Goal: Task Accomplishment & Management: Manage account settings

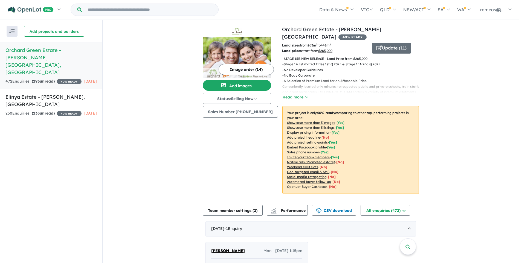
click at [261, 55] on img at bounding box center [237, 57] width 68 height 41
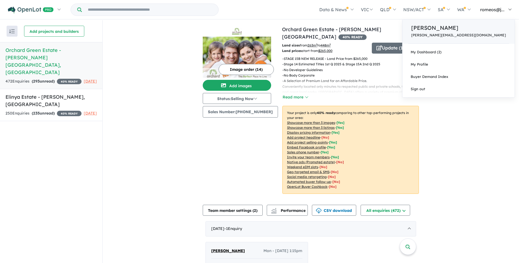
click at [468, 33] on p "[PERSON_NAME][EMAIL_ADDRESS][DOMAIN_NAME]" at bounding box center [458, 35] width 95 height 4
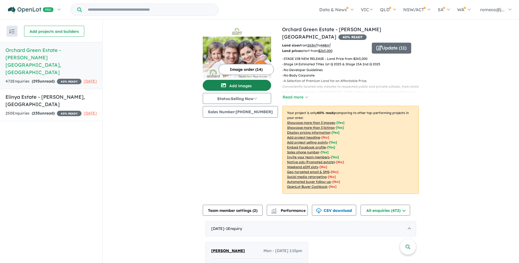
click at [231, 87] on button "Add images" at bounding box center [237, 85] width 68 height 11
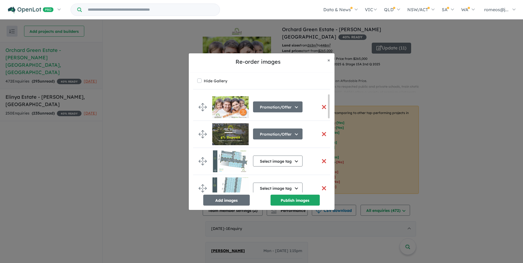
click at [322, 161] on button "button" at bounding box center [323, 161] width 11 height 12
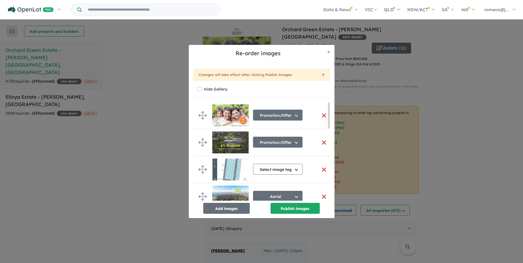
click at [321, 170] on button "button" at bounding box center [323, 170] width 11 height 12
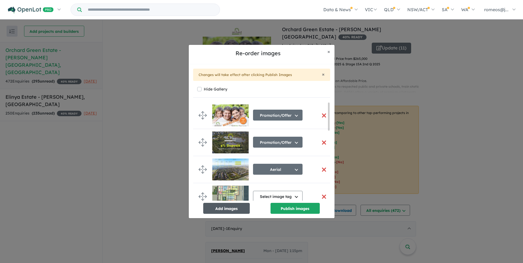
click at [240, 208] on button "Add images" at bounding box center [226, 208] width 46 height 11
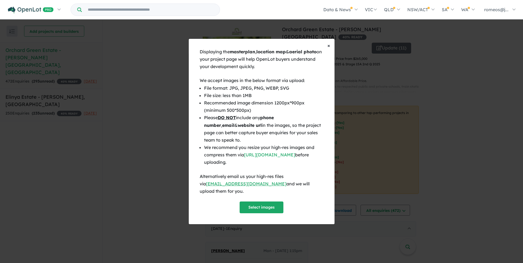
click at [330, 49] on span "×" at bounding box center [328, 45] width 3 height 6
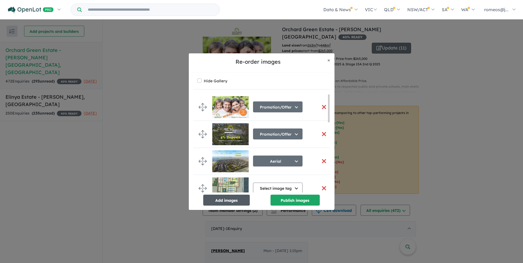
click at [233, 197] on button "Add images" at bounding box center [226, 200] width 46 height 11
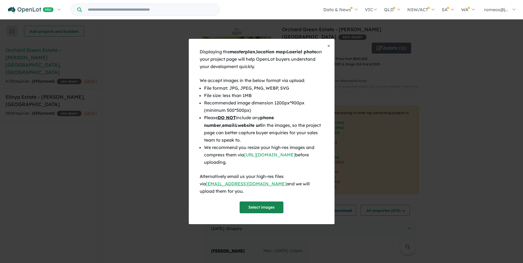
click at [261, 202] on button "Select images" at bounding box center [262, 208] width 44 height 12
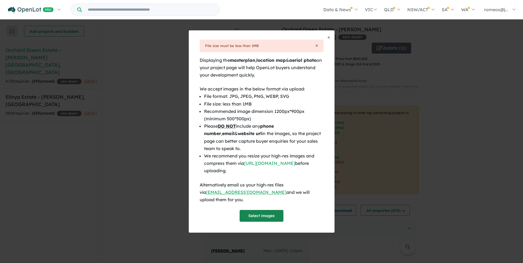
click at [267, 210] on button "Select images" at bounding box center [262, 216] width 44 height 12
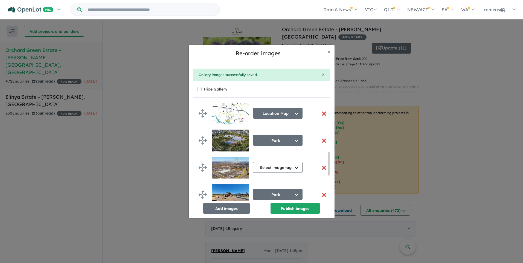
scroll to position [305, 0]
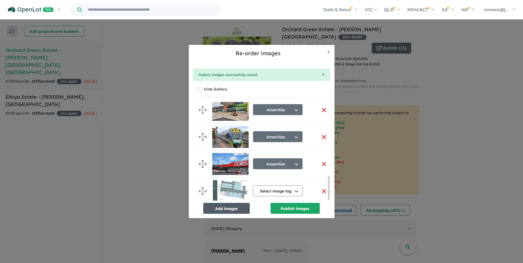
click at [226, 205] on button "Add images" at bounding box center [226, 208] width 46 height 11
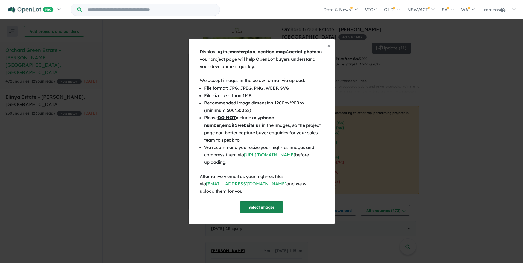
click at [261, 204] on button "Select images" at bounding box center [262, 208] width 44 height 12
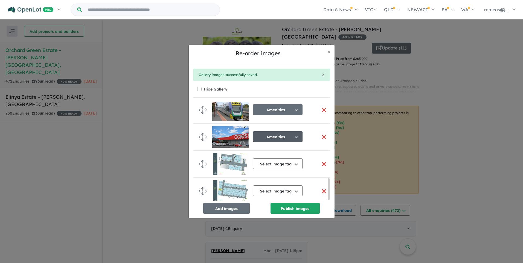
scroll to position [355, 0]
click at [322, 161] on button "button" at bounding box center [323, 164] width 11 height 12
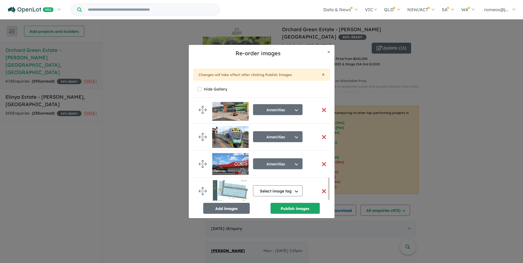
scroll to position [330, 0]
click at [321, 190] on button "button" at bounding box center [323, 191] width 11 height 12
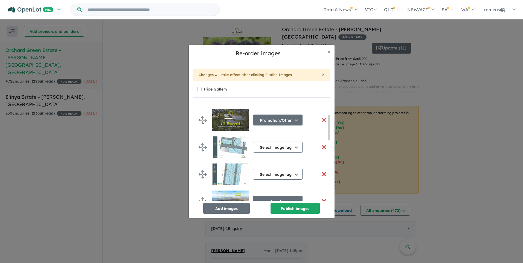
scroll to position [0, 0]
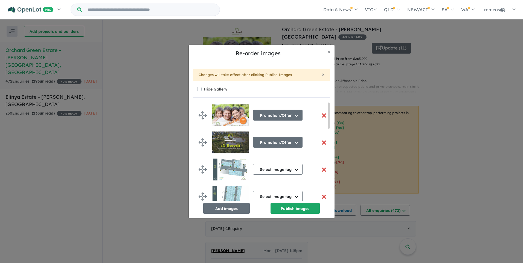
click at [321, 168] on button "button" at bounding box center [323, 170] width 11 height 12
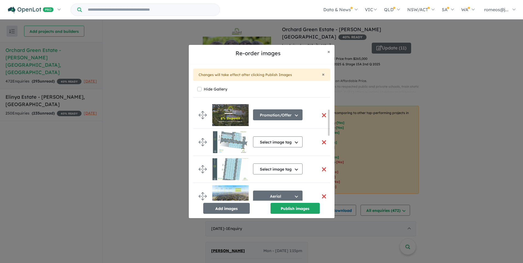
click at [320, 142] on button "button" at bounding box center [323, 142] width 11 height 12
click at [322, 143] on button "button" at bounding box center [323, 142] width 11 height 12
click at [321, 169] on button "button" at bounding box center [323, 170] width 11 height 12
click at [285, 210] on button "Publish images" at bounding box center [294, 208] width 49 height 11
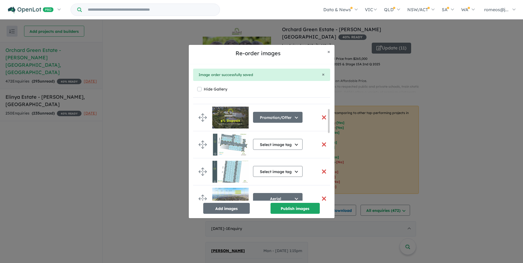
click at [321, 145] on button "button" at bounding box center [323, 145] width 11 height 12
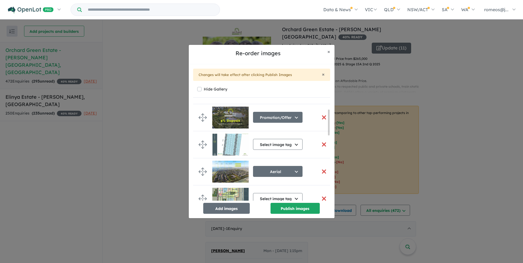
click at [321, 145] on button "button" at bounding box center [323, 145] width 11 height 12
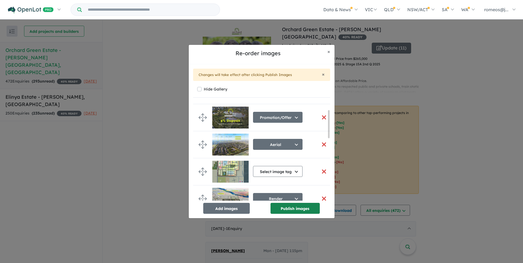
click at [282, 211] on button "Publish images" at bounding box center [294, 208] width 49 height 11
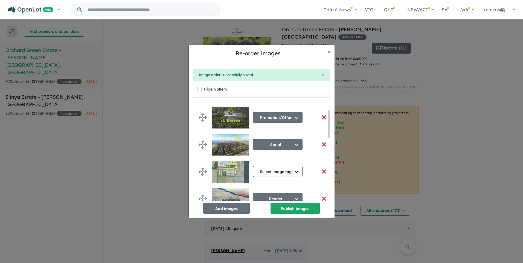
click at [231, 209] on button "Add images" at bounding box center [226, 208] width 46 height 11
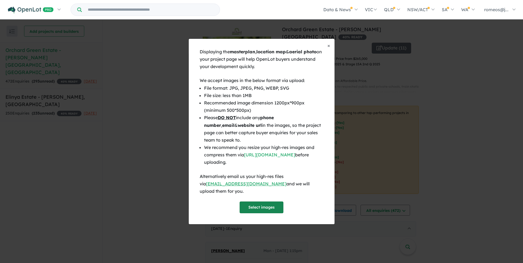
click at [262, 205] on button "Select images" at bounding box center [262, 208] width 44 height 12
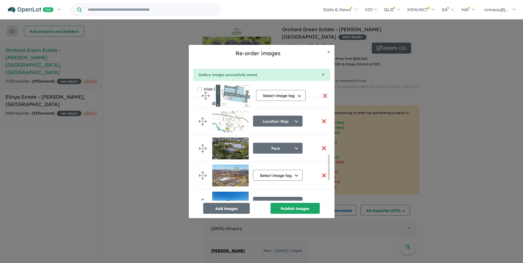
scroll to position [158, 0]
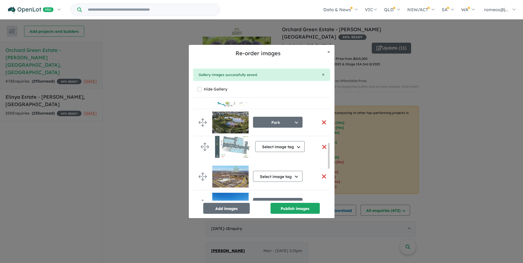
drag, startPoint x: 202, startPoint y: 163, endPoint x: 204, endPoint y: 148, distance: 15.7
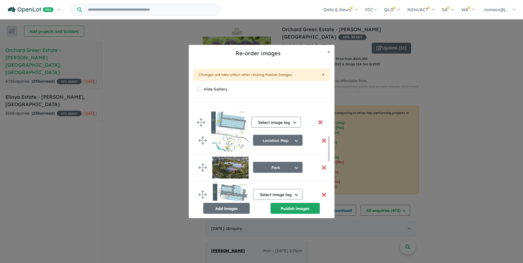
scroll to position [134, 0]
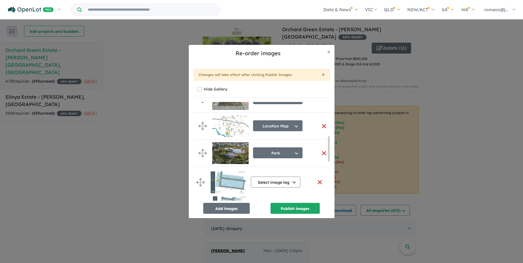
drag, startPoint x: 203, startPoint y: 188, endPoint x: 200, endPoint y: 181, distance: 7.4
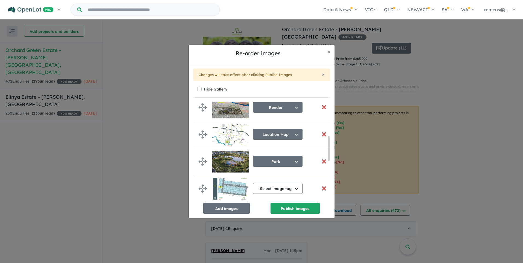
scroll to position [133, 0]
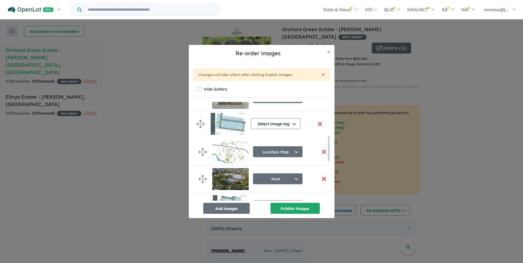
drag, startPoint x: 202, startPoint y: 180, endPoint x: 200, endPoint y: 124, distance: 55.8
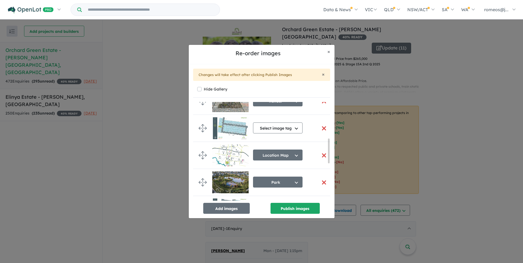
scroll to position [159, 0]
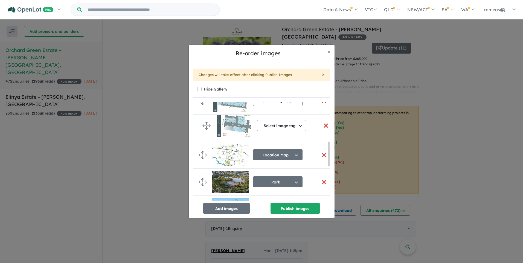
drag, startPoint x: 201, startPoint y: 182, endPoint x: 205, endPoint y: 126, distance: 56.7
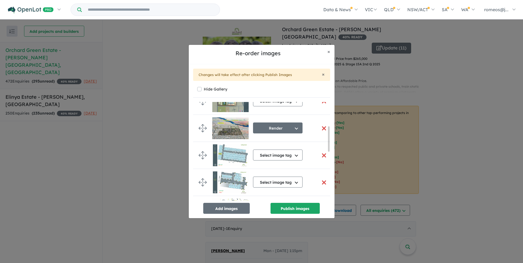
scroll to position [99, 0]
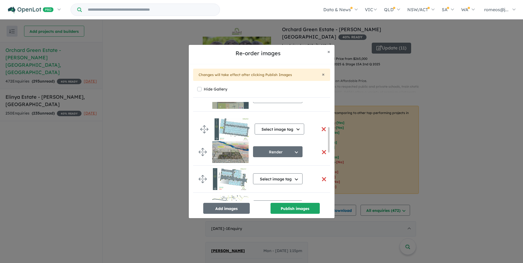
drag, startPoint x: 203, startPoint y: 151, endPoint x: 204, endPoint y: 128, distance: 23.0
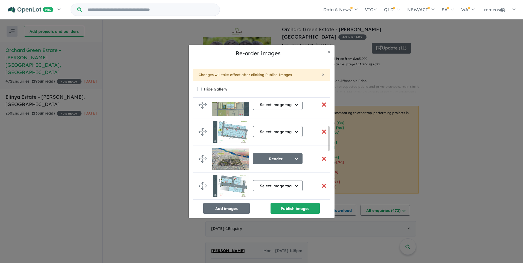
scroll to position [98, 0]
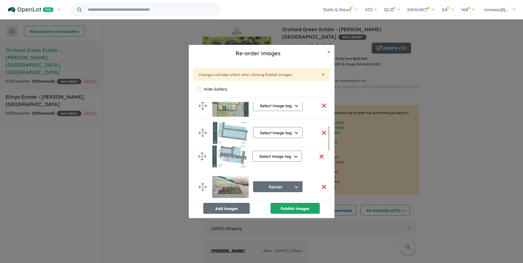
drag, startPoint x: 201, startPoint y: 187, endPoint x: 200, endPoint y: 158, distance: 28.5
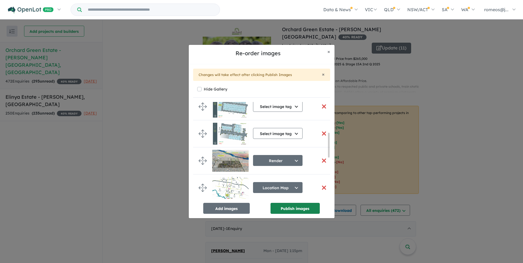
click at [296, 208] on button "Publish images" at bounding box center [294, 208] width 49 height 11
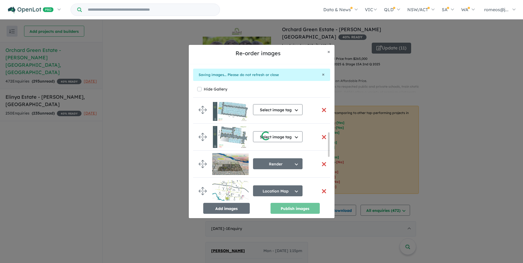
scroll to position [122, 0]
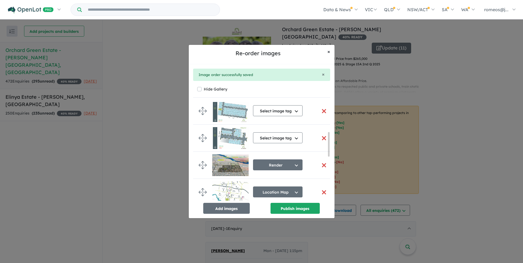
click at [329, 52] on span "×" at bounding box center [328, 51] width 3 height 6
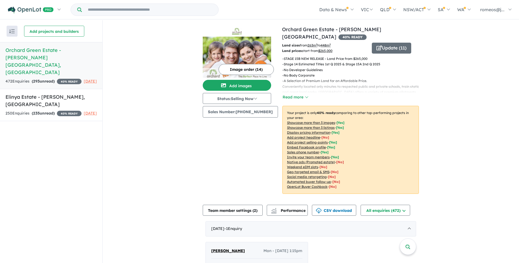
click at [301, 62] on p "- Stage 14 Estimated Titles 1st Q 2025 & Stage 15A 2nd Q 2025" at bounding box center [352, 64] width 141 height 5
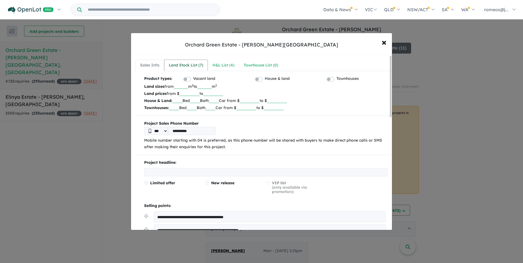
click at [185, 64] on div "Land Stock List ( 7 )" at bounding box center [186, 65] width 34 height 7
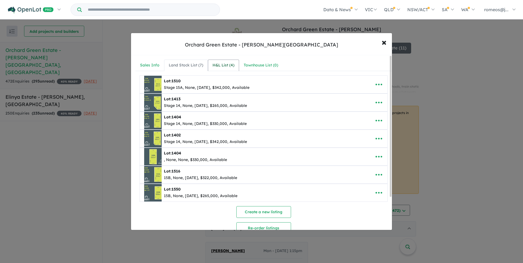
click at [225, 64] on div "H&L List ( 4 )" at bounding box center [223, 65] width 22 height 7
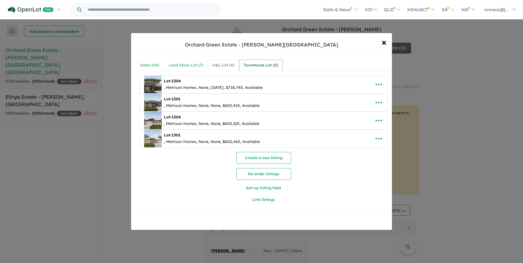
click at [256, 65] on div "Townhouse List ( 0 )" at bounding box center [261, 65] width 34 height 7
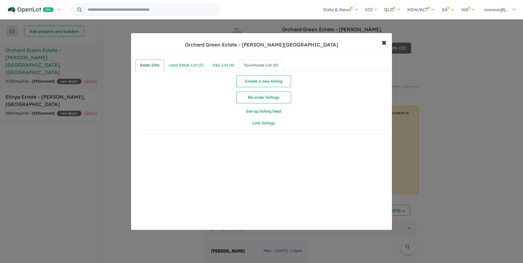
click at [152, 67] on div "Sales Info" at bounding box center [149, 65] width 19 height 7
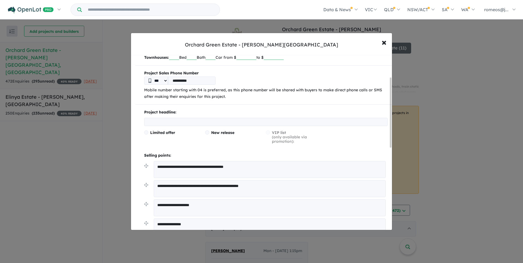
scroll to position [55, 0]
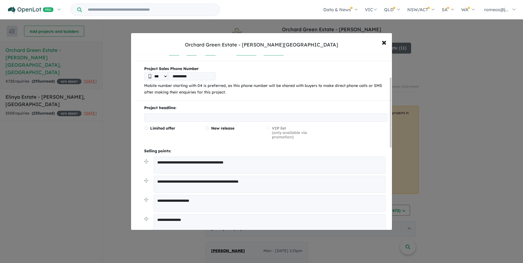
drag, startPoint x: 227, startPoint y: 181, endPoint x: 147, endPoint y: 183, distance: 80.2
click at [147, 183] on li "**********" at bounding box center [265, 185] width 243 height 19
drag, startPoint x: 260, startPoint y: 162, endPoint x: 214, endPoint y: 165, distance: 45.8
click at [214, 165] on textarea "**********" at bounding box center [270, 165] width 232 height 17
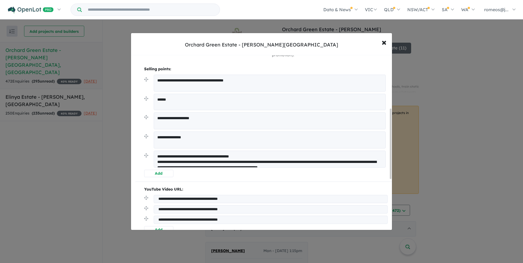
scroll to position [109, 0]
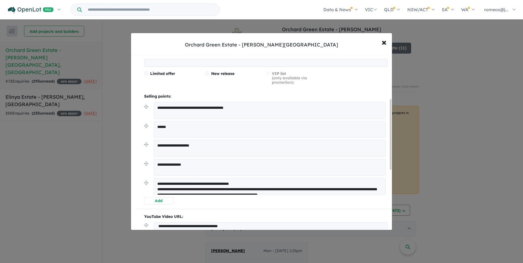
click at [178, 129] on textarea "**********" at bounding box center [270, 129] width 232 height 16
drag, startPoint x: 178, startPoint y: 127, endPoint x: 113, endPoint y: 126, distance: 64.8
click at [113, 126] on div "**********" at bounding box center [261, 131] width 523 height 263
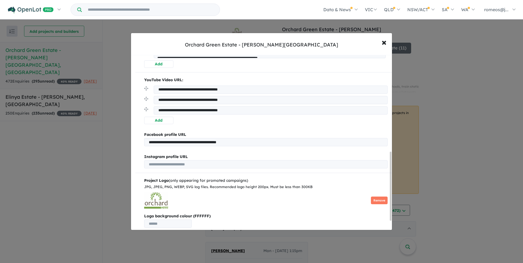
scroll to position [269, 0]
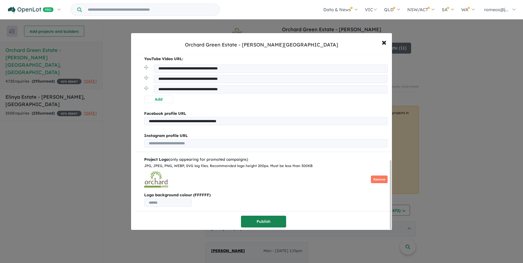
type textarea "**********"
click at [258, 219] on button "Publish" at bounding box center [263, 222] width 45 height 12
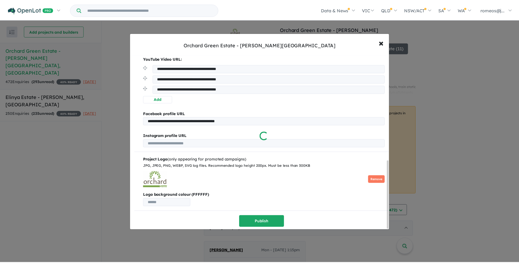
scroll to position [0, 0]
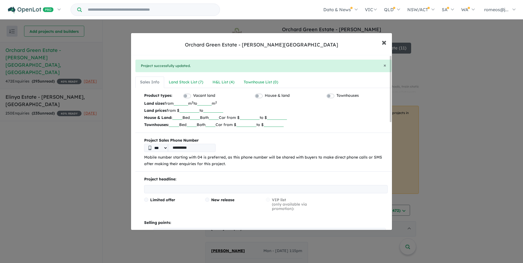
click at [386, 44] on button "× Close" at bounding box center [384, 42] width 16 height 15
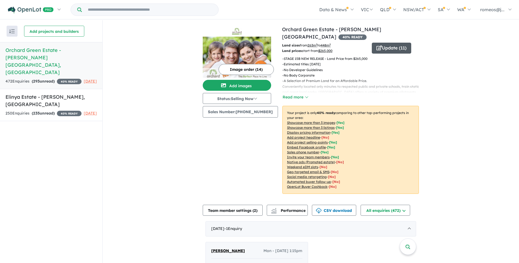
click at [382, 43] on button "Update ( 11 )" at bounding box center [391, 48] width 39 height 11
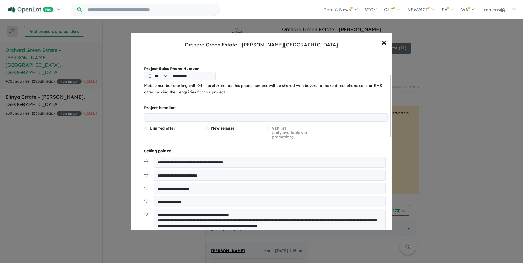
scroll to position [82, 0]
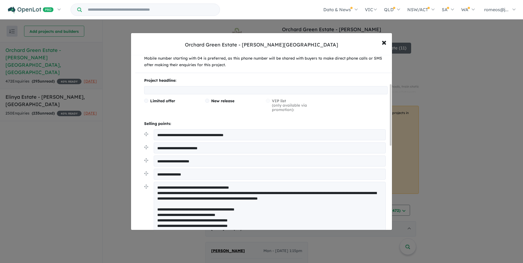
drag, startPoint x: 176, startPoint y: 135, endPoint x: 206, endPoint y: 134, distance: 30.4
click at [206, 134] on textarea "**********" at bounding box center [270, 134] width 232 height 11
drag, startPoint x: 211, startPoint y: 135, endPoint x: 217, endPoint y: 135, distance: 6.3
click at [217, 135] on textarea "**********" at bounding box center [270, 134] width 232 height 11
click at [212, 135] on textarea "**********" at bounding box center [270, 134] width 232 height 11
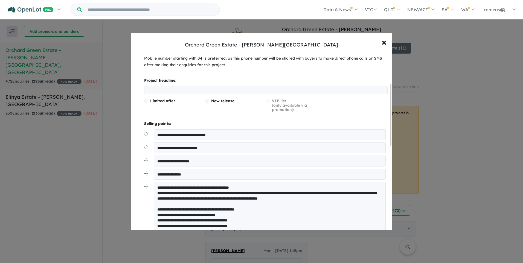
click at [234, 135] on textarea "**********" at bounding box center [270, 134] width 232 height 11
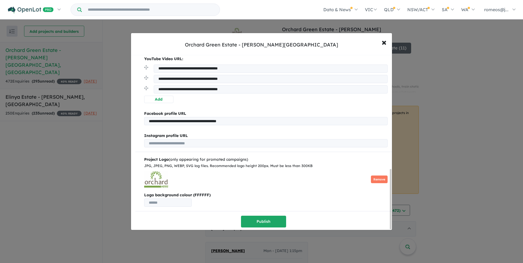
scroll to position [332, 0]
type textarea "**********"
click at [260, 222] on button "Publish" at bounding box center [263, 222] width 45 height 12
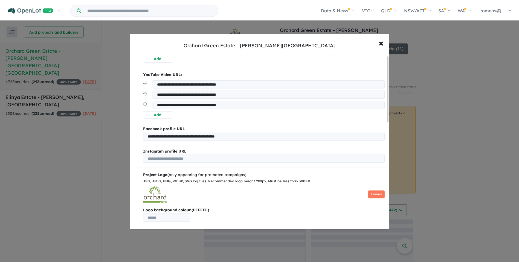
scroll to position [0, 0]
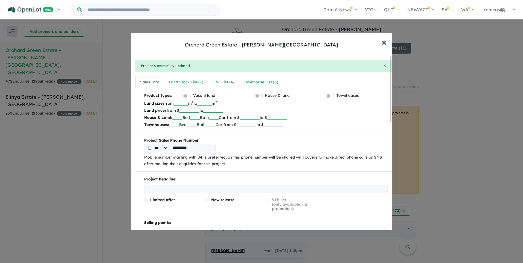
click at [386, 45] on span "×" at bounding box center [384, 42] width 5 height 12
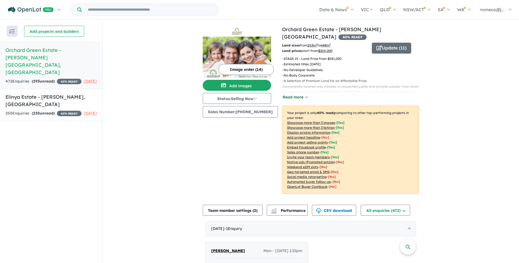
click at [289, 94] on button "Read more" at bounding box center [295, 97] width 26 height 6
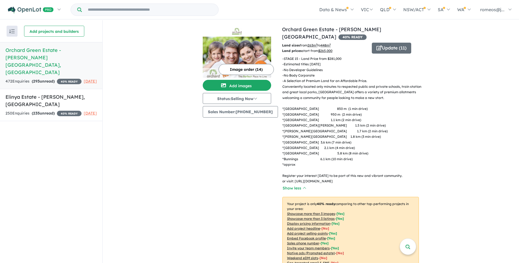
click at [302, 48] on p "Land prices start from $ 265,000" at bounding box center [325, 50] width 86 height 5
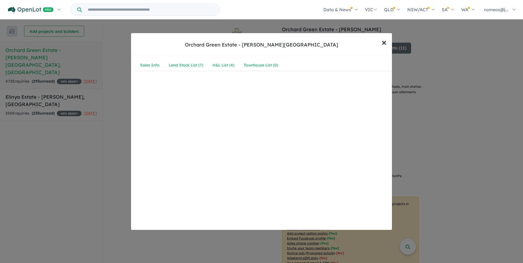
click at [384, 43] on span "×" at bounding box center [384, 42] width 5 height 12
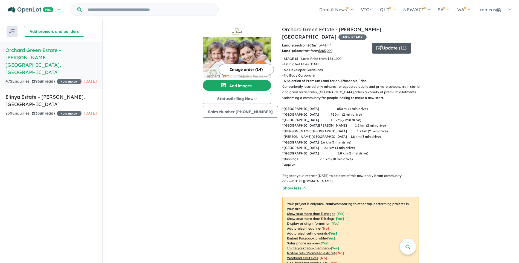
click at [383, 43] on button "Update ( 11 )" at bounding box center [391, 48] width 39 height 11
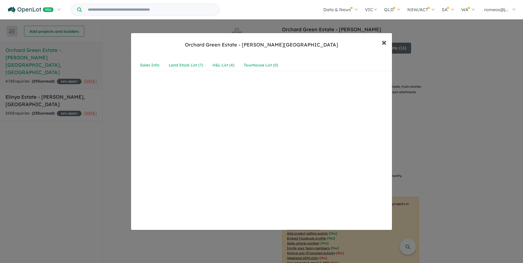
click at [380, 41] on button "× Close" at bounding box center [384, 42] width 16 height 15
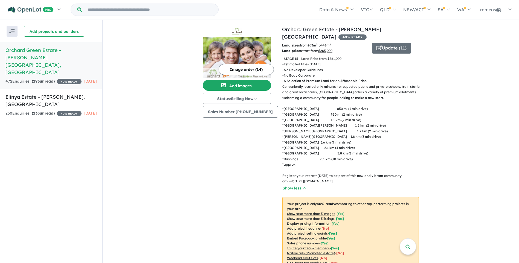
click at [392, 43] on button "Update ( 11 )" at bounding box center [391, 48] width 39 height 11
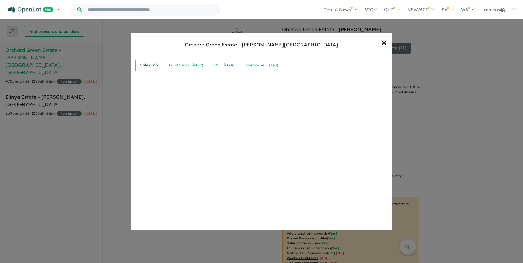
click at [153, 66] on div "Sales Info" at bounding box center [149, 65] width 19 height 7
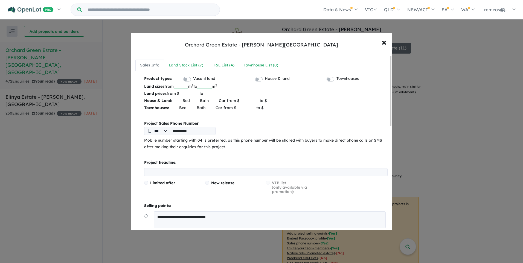
drag, startPoint x: 188, startPoint y: 94, endPoint x: 193, endPoint y: 95, distance: 5.0
click at [193, 95] on input "******" at bounding box center [189, 93] width 20 height 5
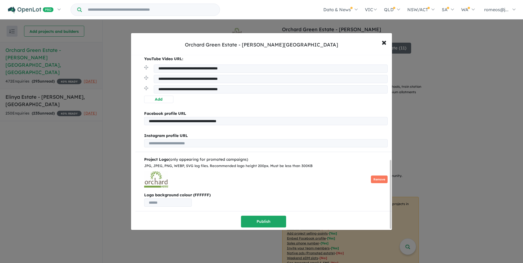
scroll to position [269, 0]
type input "******"
click at [263, 219] on button "Publish" at bounding box center [263, 222] width 45 height 12
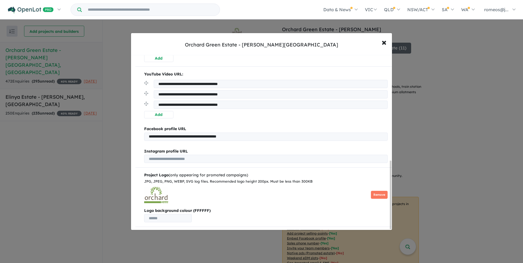
scroll to position [0, 0]
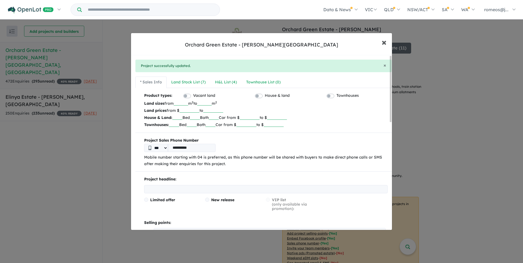
click at [383, 44] on span "×" at bounding box center [384, 42] width 5 height 12
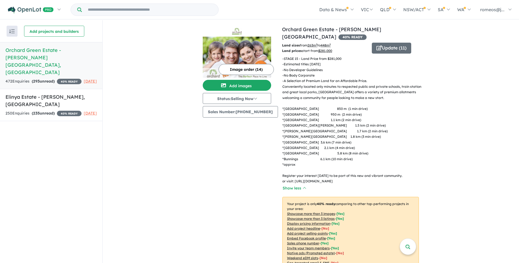
click at [322, 56] on p "- STAGE 15 - Land Price from $281,000" at bounding box center [352, 58] width 141 height 5
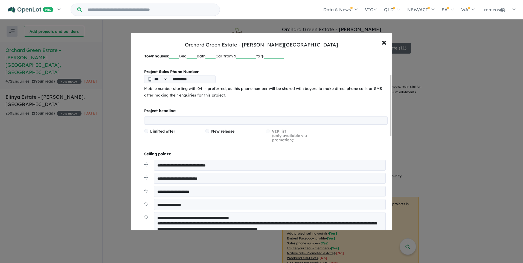
scroll to position [55, 0]
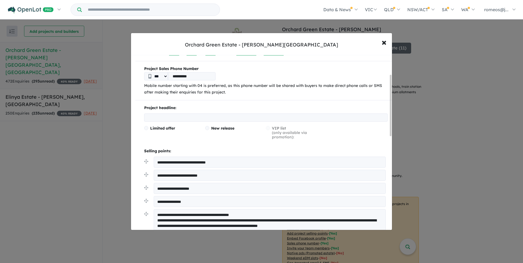
drag, startPoint x: 176, startPoint y: 162, endPoint x: 265, endPoint y: 160, distance: 89.2
click at [265, 160] on textarea "**********" at bounding box center [270, 162] width 232 height 11
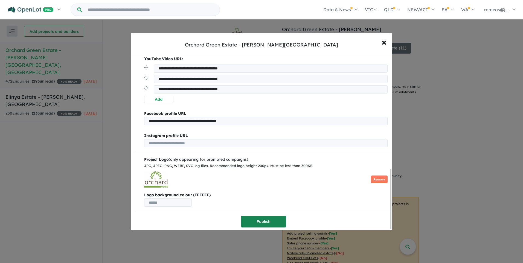
type textarea "**********"
click at [270, 222] on button "Publish" at bounding box center [263, 222] width 45 height 12
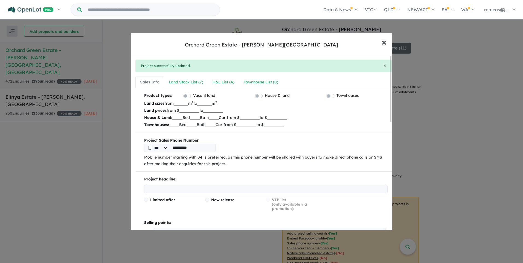
click at [386, 44] on span "×" at bounding box center [384, 42] width 5 height 12
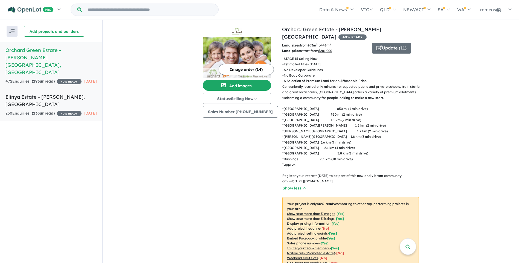
click at [25, 93] on h5 "Elinya Estate - Bonnie Brook , VIC" at bounding box center [50, 100] width 91 height 15
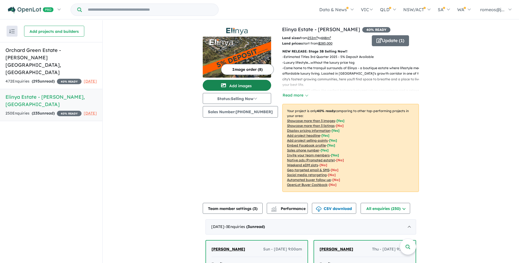
click at [244, 83] on button "Add images" at bounding box center [237, 85] width 68 height 11
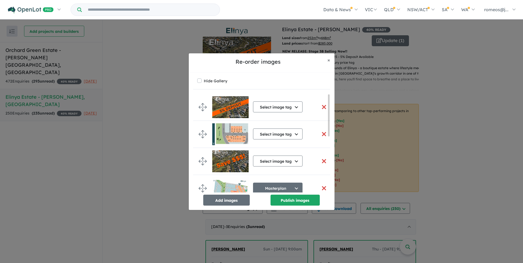
click at [323, 134] on button "button" at bounding box center [323, 134] width 11 height 12
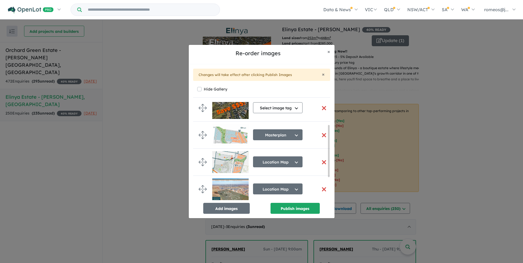
scroll to position [34, 0]
click at [321, 137] on button "button" at bounding box center [323, 136] width 11 height 12
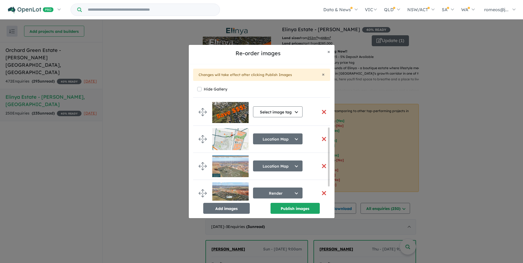
scroll to position [64, 0]
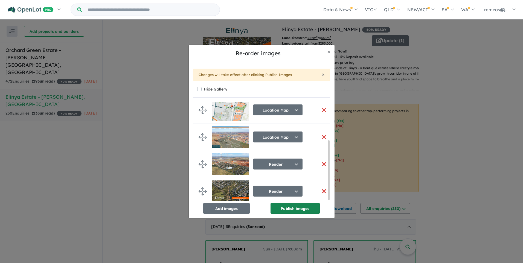
click at [280, 209] on button "Publish images" at bounding box center [294, 208] width 49 height 11
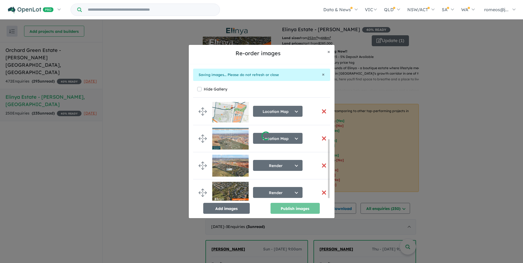
scroll to position [62, 0]
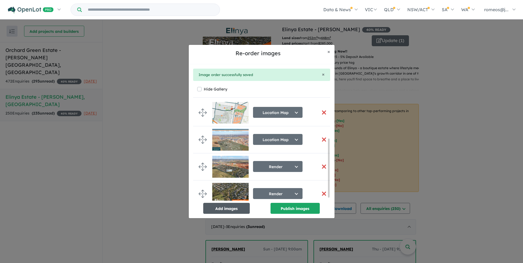
click at [232, 209] on button "Add images" at bounding box center [226, 208] width 46 height 11
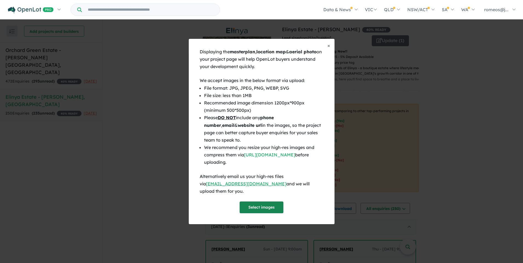
click at [257, 203] on button "Select images" at bounding box center [262, 208] width 44 height 12
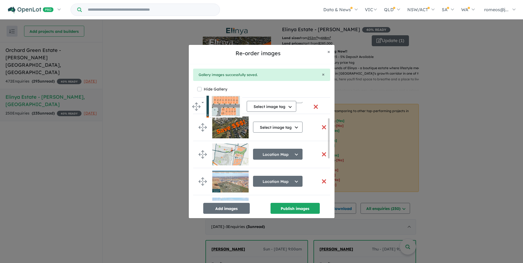
scroll to position [30, 0]
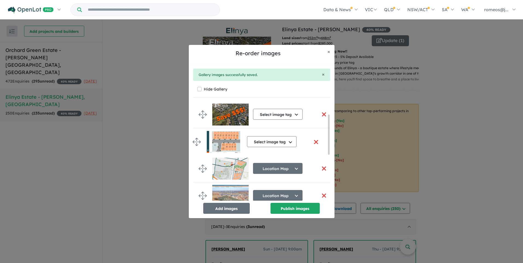
drag, startPoint x: 203, startPoint y: 162, endPoint x: 197, endPoint y: 141, distance: 21.4
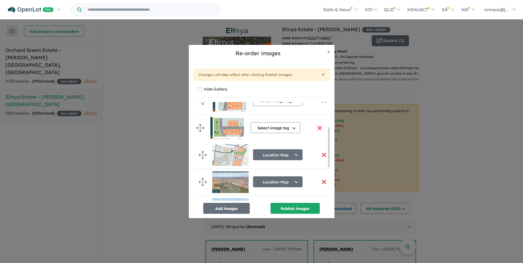
scroll to position [62, 0]
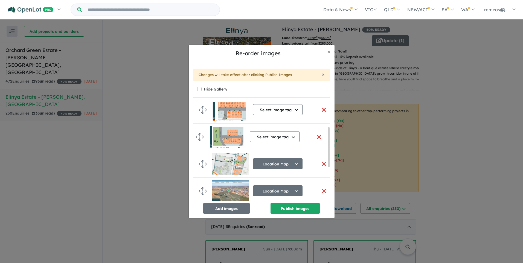
drag, startPoint x: 202, startPoint y: 162, endPoint x: 199, endPoint y: 137, distance: 25.6
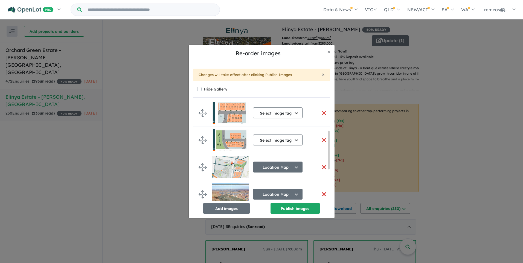
scroll to position [147, 0]
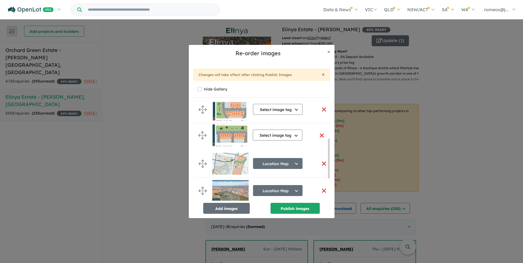
drag, startPoint x: 202, startPoint y: 190, endPoint x: 202, endPoint y: 136, distance: 54.2
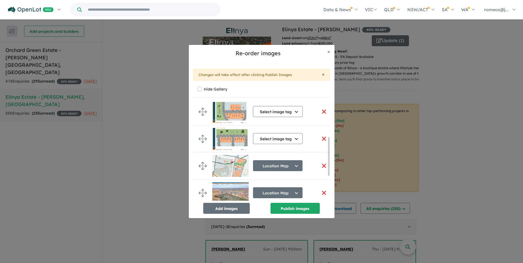
scroll to position [91, 0]
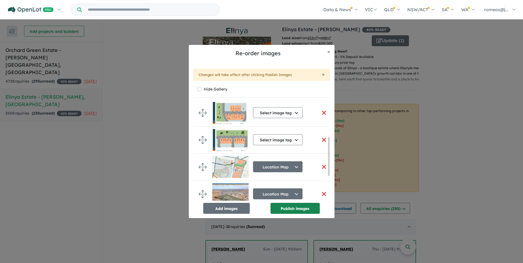
click at [290, 207] on button "Publish images" at bounding box center [294, 208] width 49 height 11
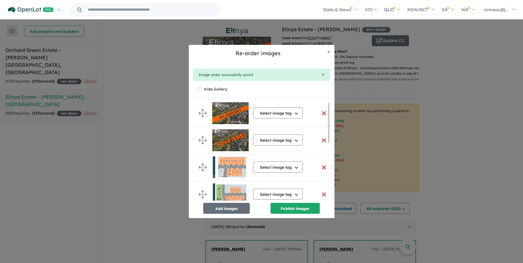
scroll to position [0, 0]
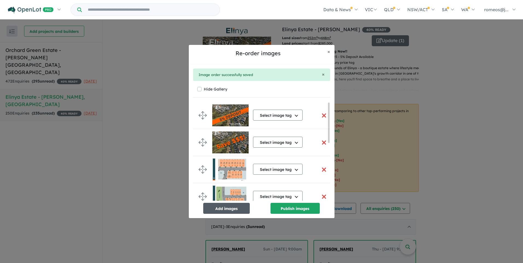
click at [231, 210] on button "Add images" at bounding box center [226, 208] width 46 height 11
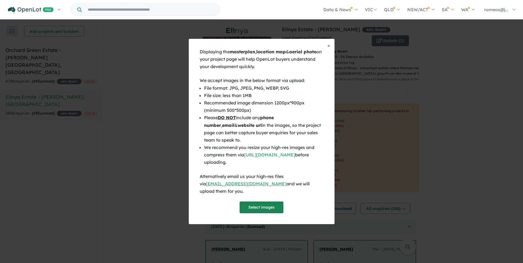
click at [260, 205] on button "Select images" at bounding box center [262, 208] width 44 height 12
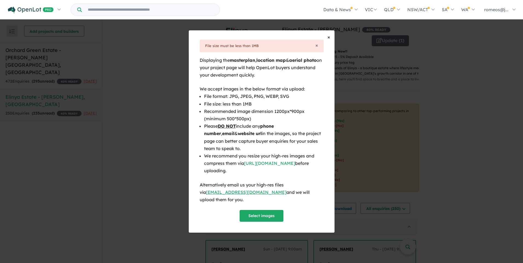
click at [328, 40] on span "×" at bounding box center [328, 37] width 3 height 6
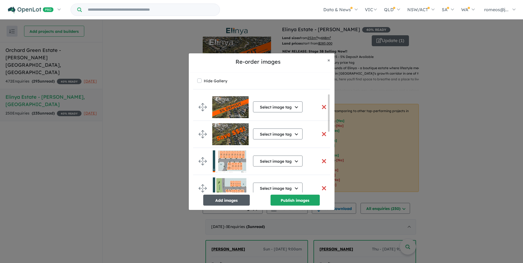
click at [229, 201] on button "Add images" at bounding box center [226, 200] width 46 height 11
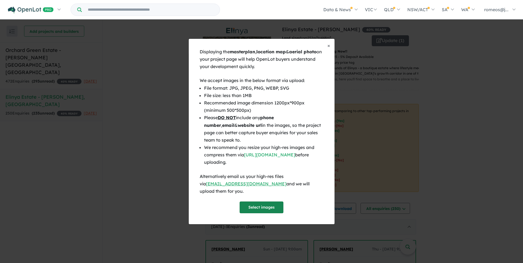
click at [259, 206] on button "Select images" at bounding box center [262, 208] width 44 height 12
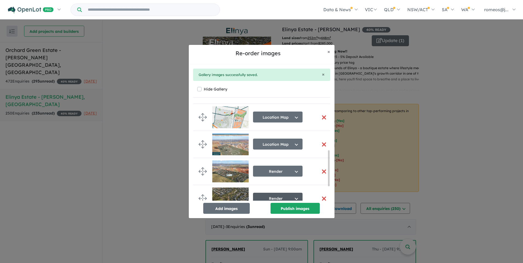
scroll to position [170, 0]
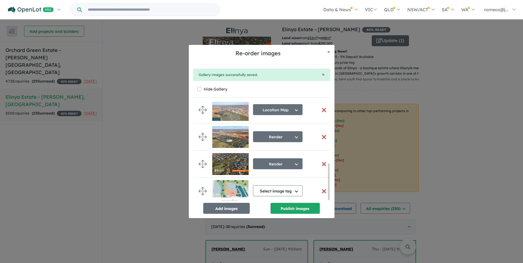
click at [234, 191] on img at bounding box center [230, 191] width 36 height 22
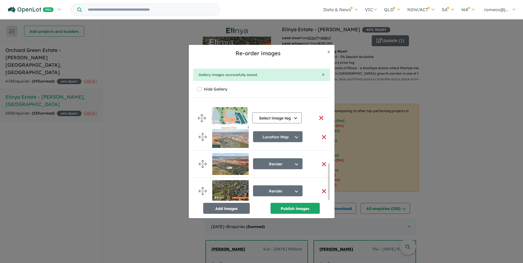
drag, startPoint x: 202, startPoint y: 188, endPoint x: 201, endPoint y: 117, distance: 71.4
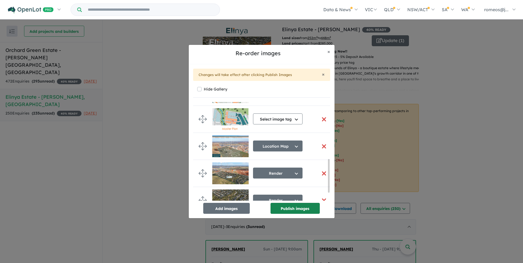
click at [289, 210] on button "Publish images" at bounding box center [294, 208] width 49 height 11
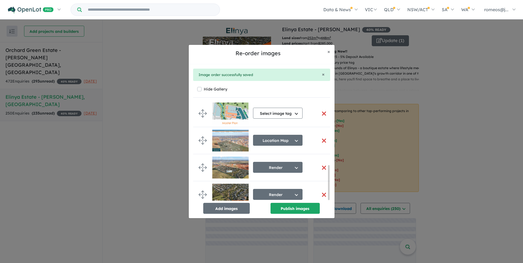
scroll to position [181, 0]
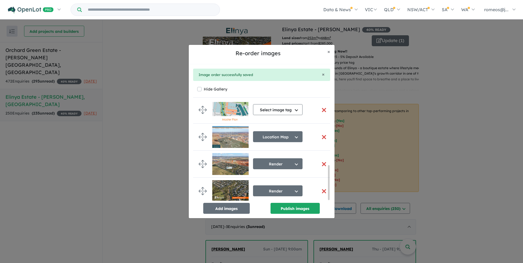
click at [321, 190] on button "button" at bounding box center [323, 191] width 11 height 12
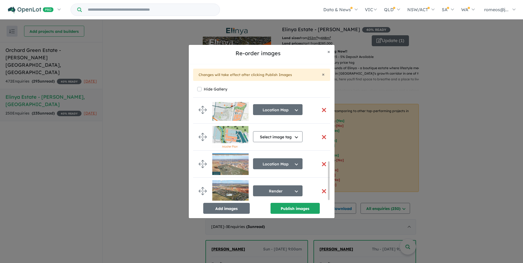
scroll to position [154, 0]
click at [298, 136] on button "Select image tag" at bounding box center [278, 136] width 50 height 11
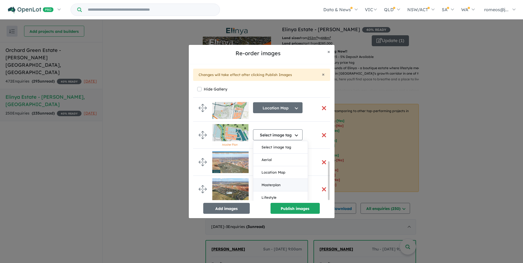
click at [279, 185] on button "Masterplan" at bounding box center [280, 185] width 54 height 13
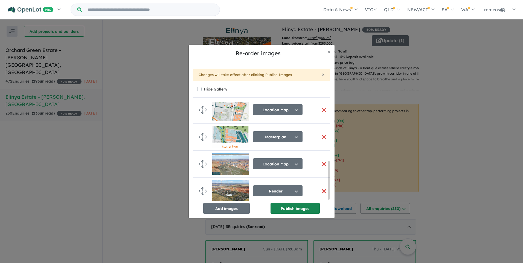
click at [298, 210] on button "Publish images" at bounding box center [294, 208] width 49 height 11
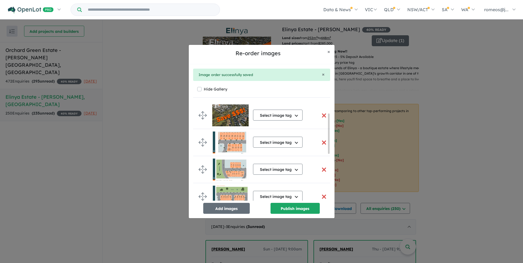
scroll to position [27, 0]
click at [296, 144] on button "Select image tag" at bounding box center [278, 141] width 50 height 11
click at [281, 142] on button "Select image tag" at bounding box center [278, 141] width 50 height 11
click at [312, 144] on div "Select image tag Select image tag Aerial Location Map Masterplan Lifestyle Amen…" at bounding box center [265, 142] width 106 height 27
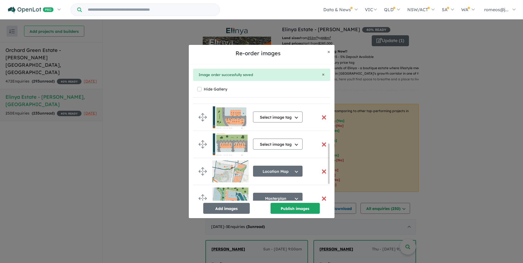
scroll to position [61, 0]
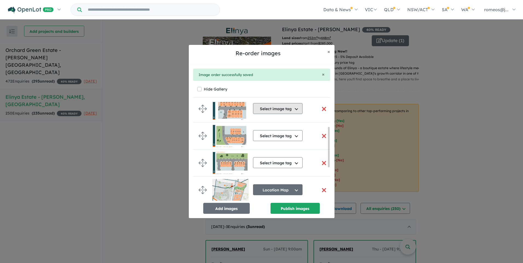
click at [272, 111] on button "Select image tag" at bounding box center [278, 108] width 50 height 11
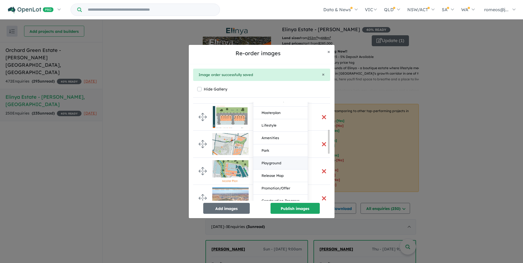
scroll to position [115, 0]
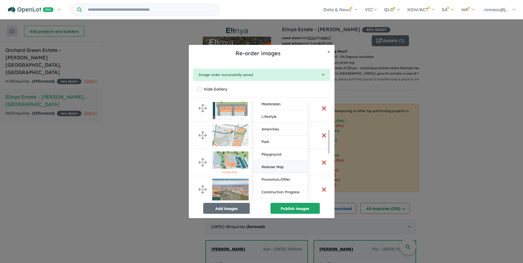
click at [280, 168] on button "Release Map" at bounding box center [280, 167] width 54 height 13
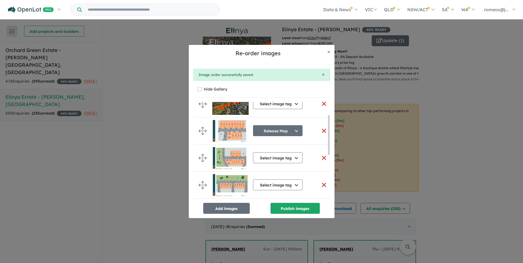
scroll to position [32, 0]
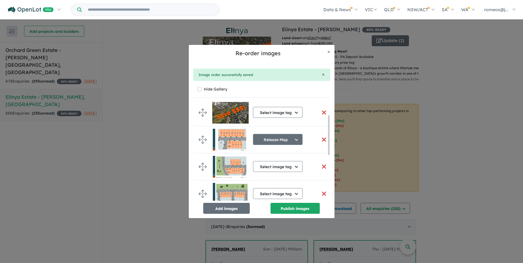
click at [283, 164] on button "Select image tag" at bounding box center [278, 166] width 50 height 11
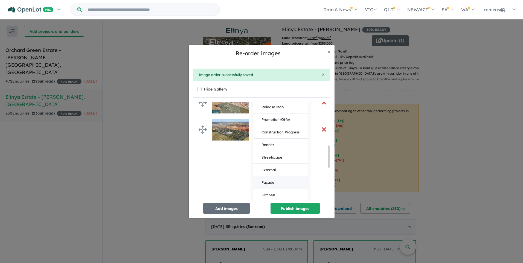
scroll to position [177, 0]
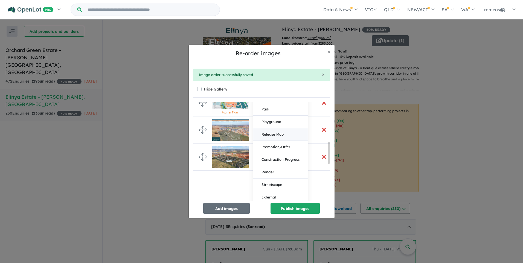
click at [278, 132] on button "Release Map" at bounding box center [280, 134] width 54 height 13
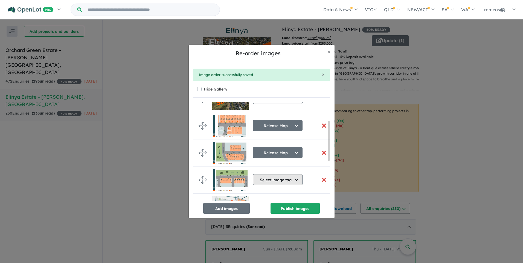
click at [273, 183] on button "Select image tag" at bounding box center [278, 179] width 50 height 11
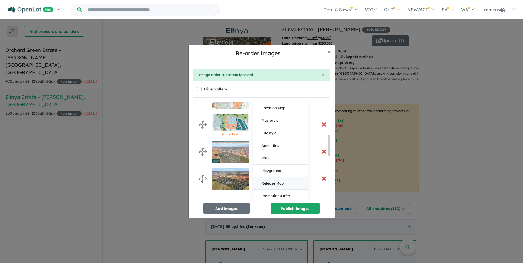
click at [273, 184] on button "Release Map" at bounding box center [280, 183] width 54 height 13
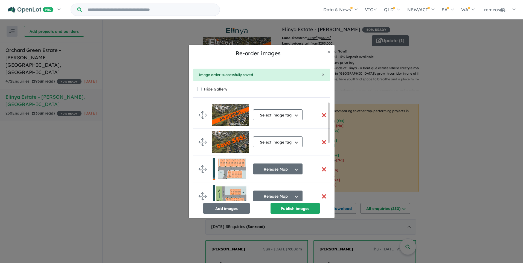
scroll to position [0, 0]
click at [273, 143] on button "Select image tag" at bounding box center [278, 142] width 50 height 11
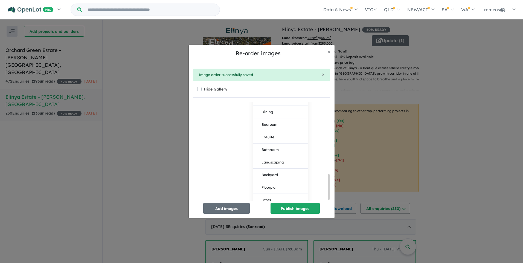
scroll to position [285, 0]
click at [271, 197] on button "Other" at bounding box center [280, 198] width 54 height 12
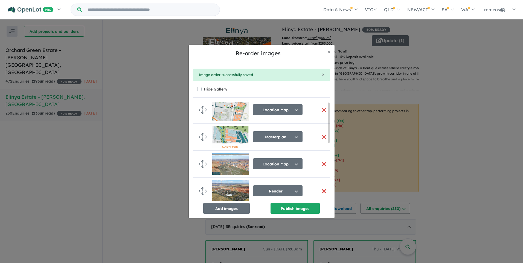
scroll to position [0, 0]
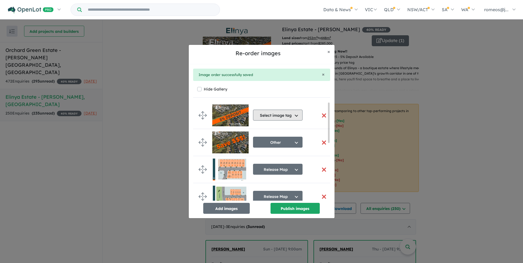
click at [275, 118] on button "Select image tag" at bounding box center [278, 115] width 50 height 11
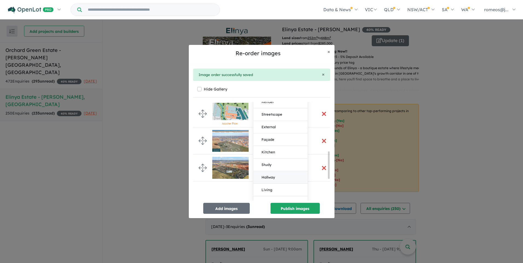
scroll to position [258, 0]
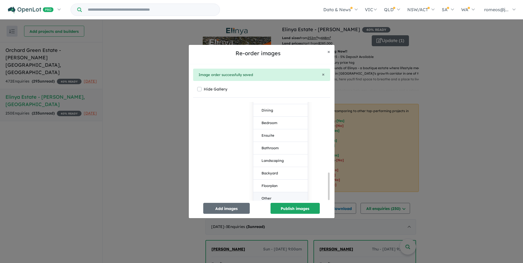
click at [271, 193] on button "Other" at bounding box center [280, 198] width 54 height 12
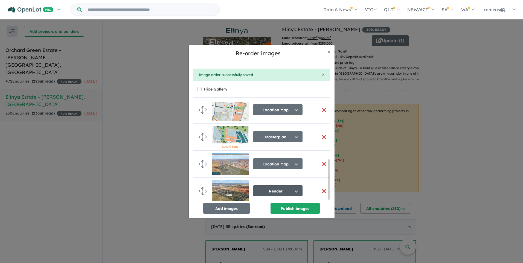
scroll to position [143, 0]
click at [285, 210] on button "Publish images" at bounding box center [294, 208] width 49 height 11
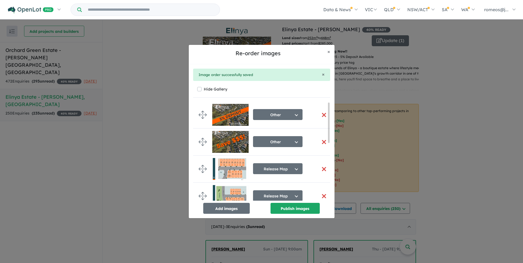
scroll to position [0, 0]
click at [328, 53] on span "×" at bounding box center [328, 51] width 3 height 6
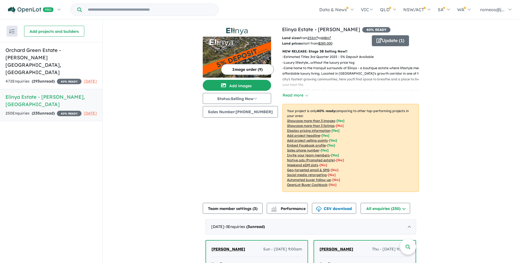
click at [323, 45] on u "$ 285,000" at bounding box center [325, 43] width 14 height 4
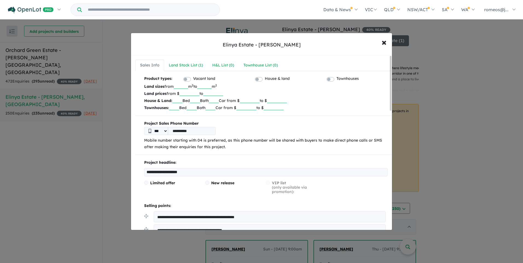
click at [193, 94] on input "******" at bounding box center [189, 93] width 20 height 5
click at [194, 91] on input "*******" at bounding box center [189, 93] width 20 height 5
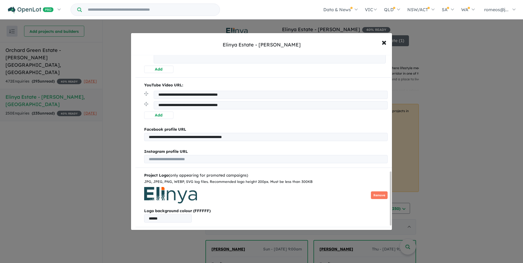
scroll to position [393, 0]
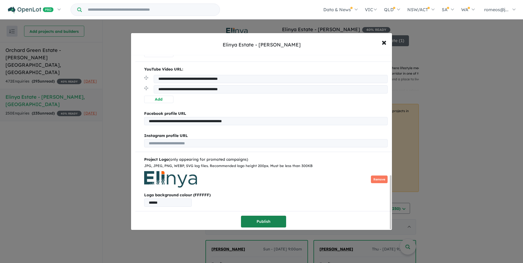
type input "******"
click at [267, 219] on button "Publish" at bounding box center [263, 222] width 45 height 12
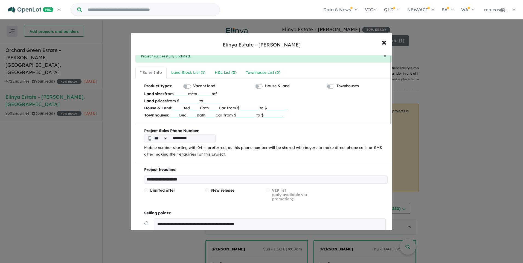
scroll to position [0, 0]
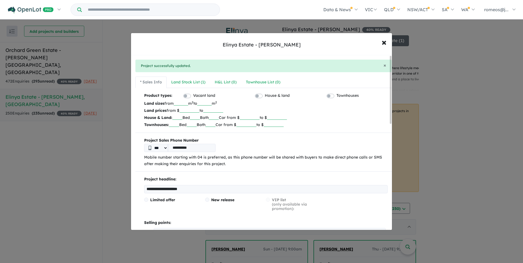
click at [187, 105] on input "***" at bounding box center [181, 102] width 14 height 5
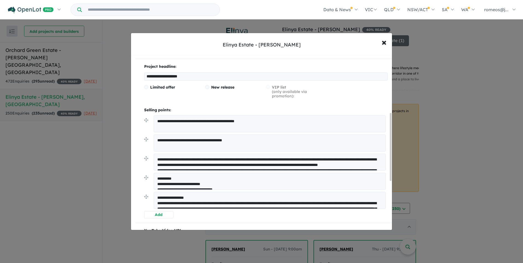
scroll to position [109, 0]
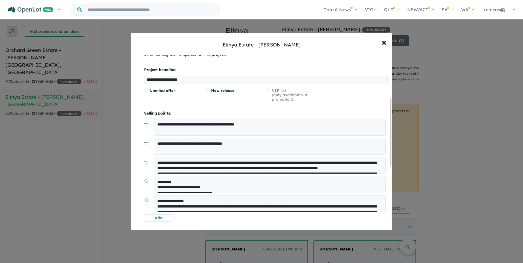
type input "***"
drag, startPoint x: 188, startPoint y: 124, endPoint x: 210, endPoint y: 125, distance: 21.6
click at [210, 125] on textarea "**********" at bounding box center [270, 127] width 232 height 17
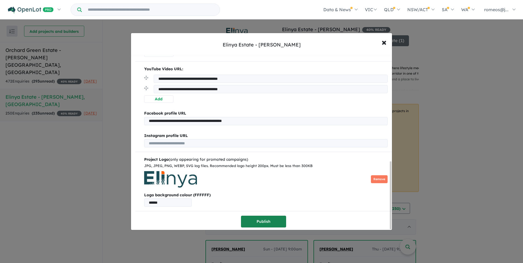
type textarea "**********"
click at [267, 218] on button "Publish" at bounding box center [263, 222] width 45 height 12
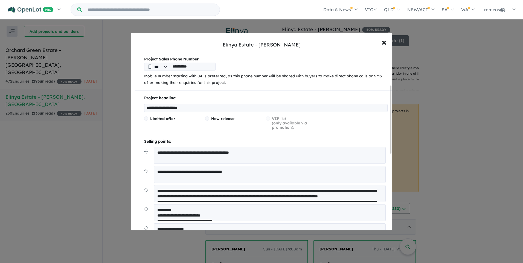
scroll to position [82, 0]
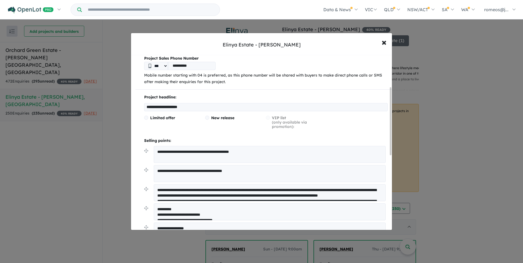
click at [161, 106] on input "**********" at bounding box center [265, 107] width 243 height 8
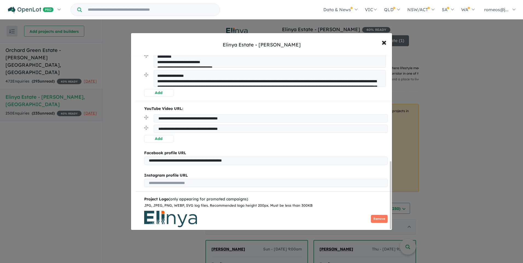
scroll to position [276, 0]
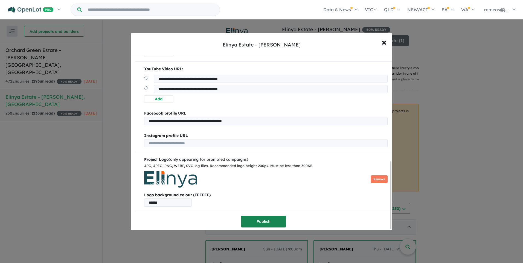
type input "**********"
click at [260, 220] on button "Publish" at bounding box center [263, 222] width 45 height 12
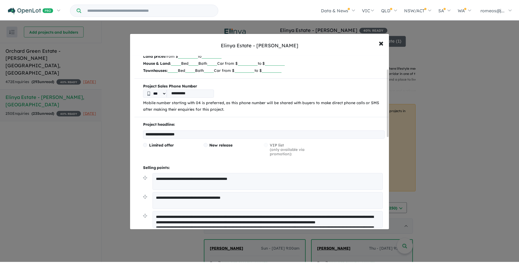
scroll to position [0, 0]
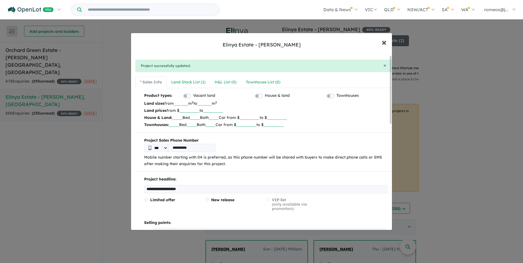
click at [385, 42] on span "×" at bounding box center [384, 42] width 5 height 12
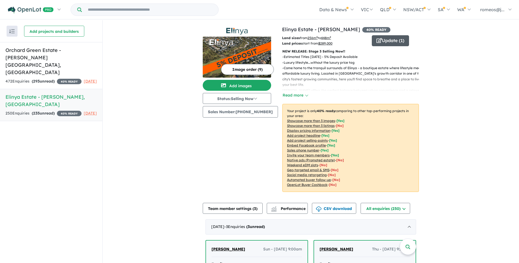
click at [397, 43] on button "Update ( 1 )" at bounding box center [390, 40] width 37 height 11
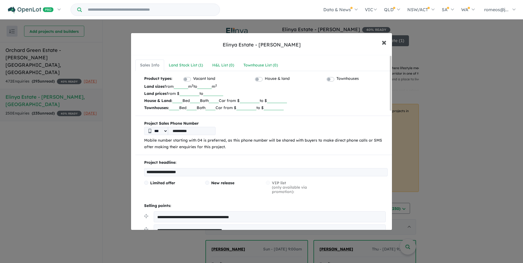
click at [384, 40] on span "×" at bounding box center [384, 42] width 5 height 12
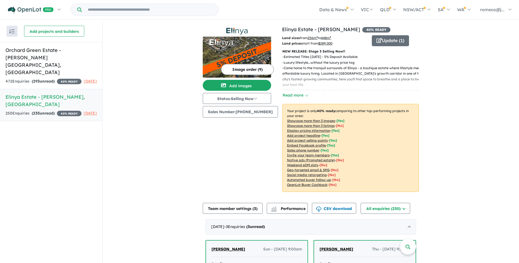
drag, startPoint x: 57, startPoint y: 138, endPoint x: 37, endPoint y: 126, distance: 22.7
click at [37, 126] on div "Recent enquiries first Most unread enquiries first Most enquiries first By name…" at bounding box center [51, 142] width 102 height 244
click at [51, 79] on strong "( 293 unread)" at bounding box center [43, 81] width 23 height 5
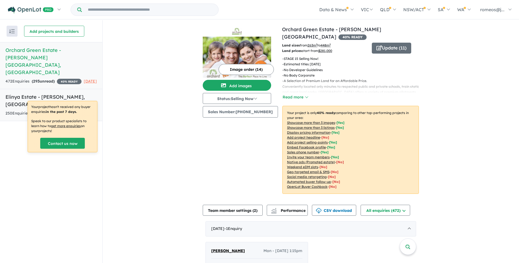
click at [84, 111] on span "[DATE]" at bounding box center [90, 113] width 13 height 5
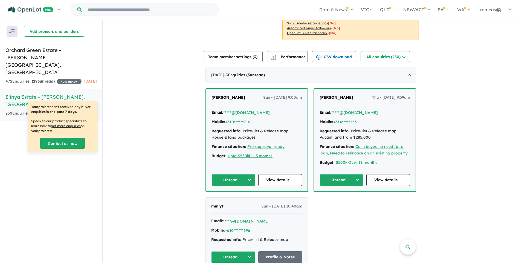
scroll to position [164, 0]
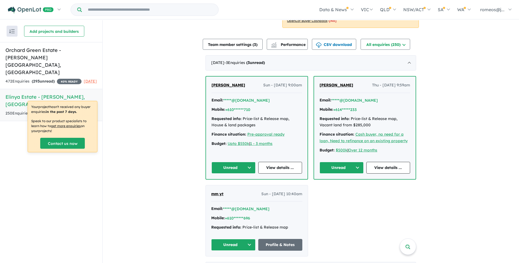
click at [249, 168] on button "Unread" at bounding box center [233, 168] width 44 height 12
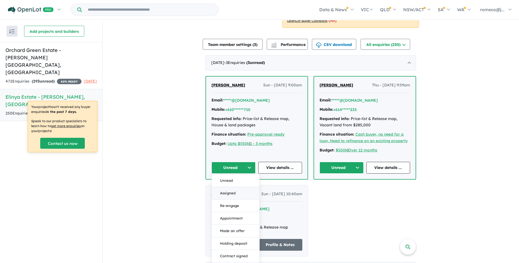
click at [238, 192] on button "Assigned" at bounding box center [236, 193] width 48 height 13
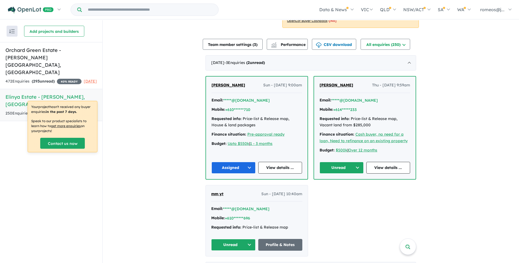
click at [355, 166] on button "Unread" at bounding box center [341, 168] width 44 height 12
click at [340, 195] on button "Assigned" at bounding box center [344, 193] width 48 height 13
click at [249, 243] on button "Unread" at bounding box center [233, 245] width 44 height 12
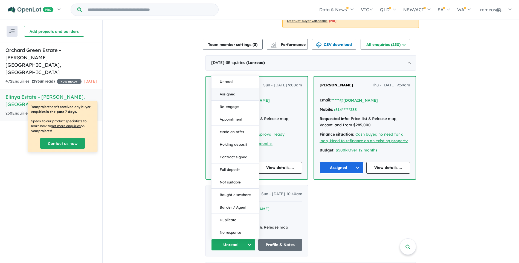
click at [230, 95] on button "Assigned" at bounding box center [235, 94] width 48 height 13
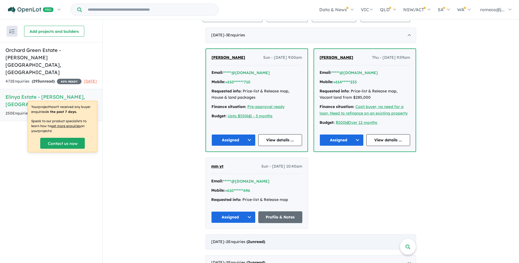
scroll to position [191, 0]
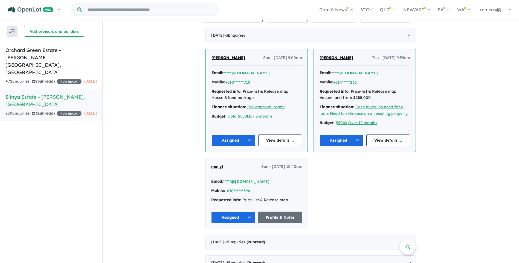
click at [54, 175] on div "Recent enquiries first Most unread enquiries first Most enquiries first By name…" at bounding box center [51, 142] width 102 height 244
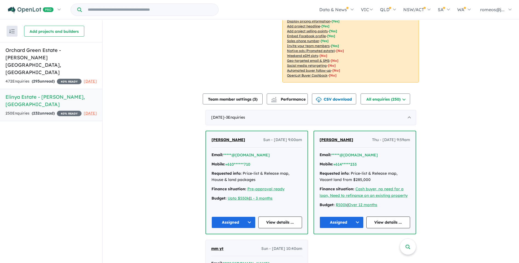
scroll to position [0, 0]
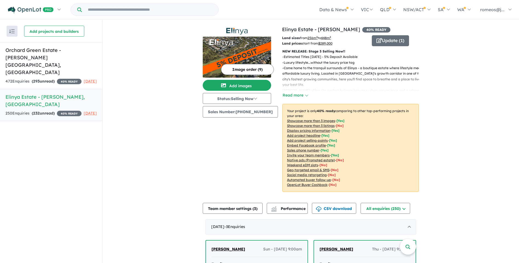
click at [243, 58] on img at bounding box center [237, 57] width 68 height 41
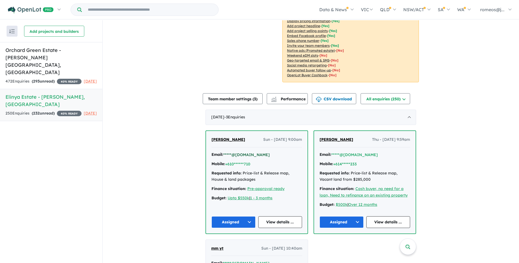
scroll to position [109, 0]
